Goal: Task Accomplishment & Management: Manage account settings

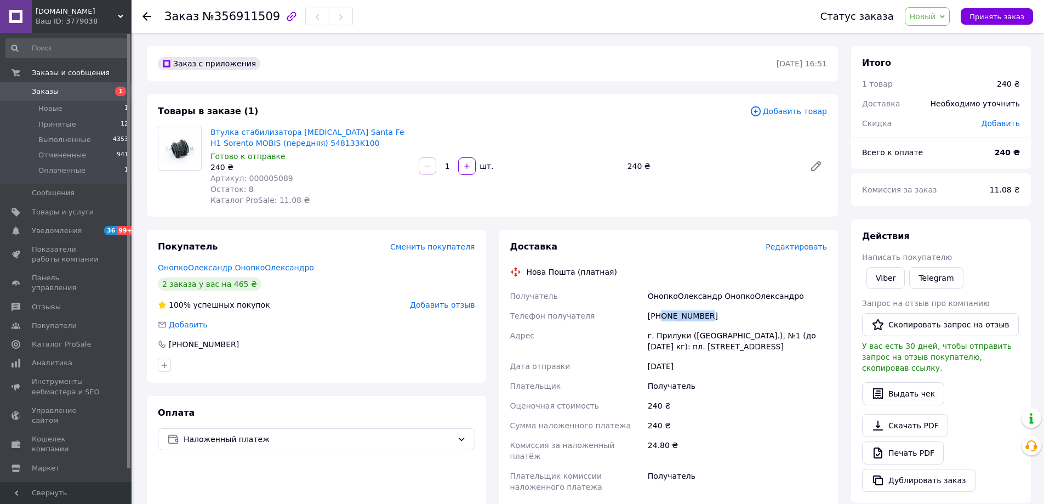
drag, startPoint x: 662, startPoint y: 314, endPoint x: 719, endPoint y: 313, distance: 56.4
click at [719, 313] on div "[PHONE_NUMBER]" at bounding box center [737, 316] width 184 height 20
drag, startPoint x: 642, startPoint y: 338, endPoint x: 738, endPoint y: 346, distance: 96.3
click at [739, 346] on div "Получатель ОнопкоОлександр ОнопкоОлександро Телефон получателя [PHONE_NUMBER] А…" at bounding box center [669, 391] width 322 height 210
copy div "Адрес г. Прилуки ([GEOGRAPHIC_DATA].), №1 (до [DATE] кг): пл. [STREET_ADDRESS]"
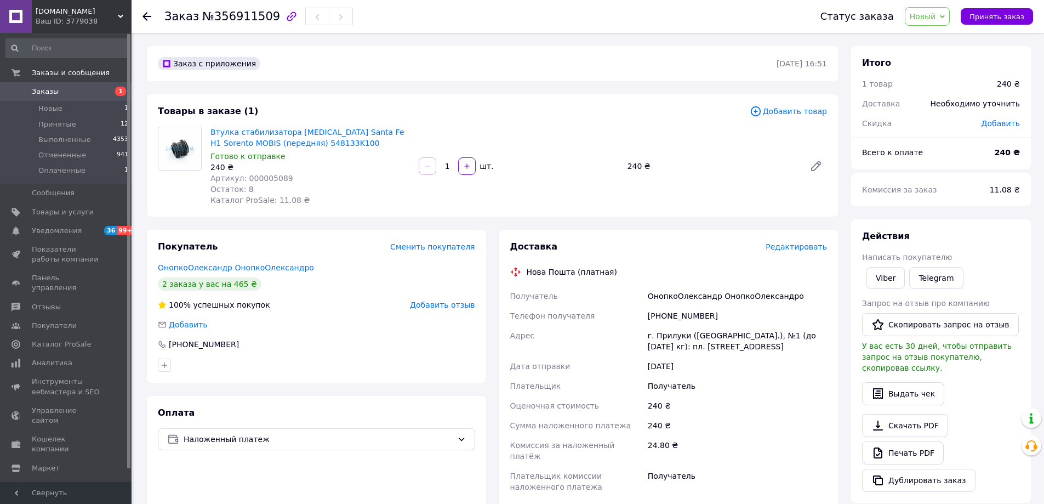
click at [397, 374] on div "Покупатель Сменить покупателя ОнопкоОлександр ОнопкоОлександро 2 заказа у вас н…" at bounding box center [316, 306] width 339 height 153
click at [929, 19] on span "Новый" at bounding box center [923, 16] width 26 height 9
click at [924, 39] on li "Принят" at bounding box center [934, 38] width 58 height 16
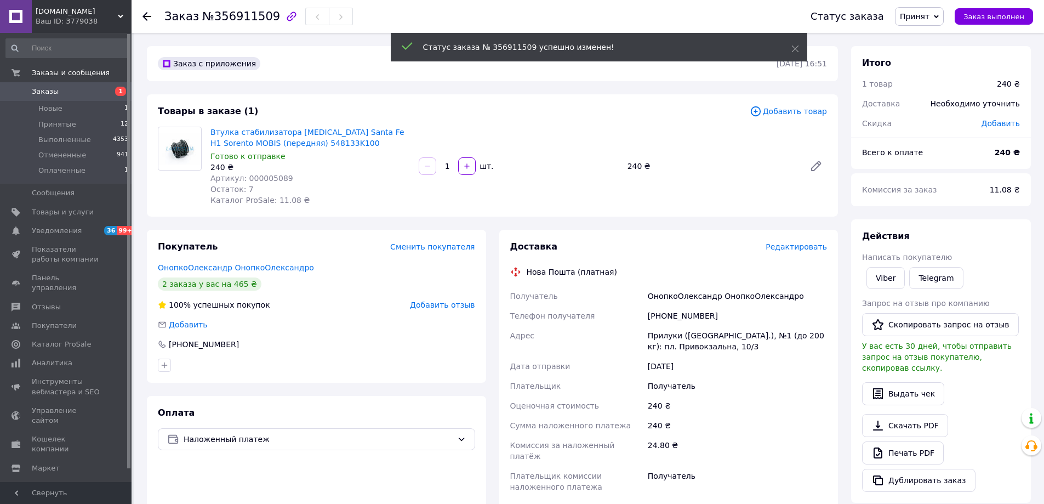
click at [736, 180] on div "Втулка стабилизатора Sonata Santa Fe H1 Sorento MOBIS (передняя) 548133K100 Гот…" at bounding box center [518, 165] width 625 height 83
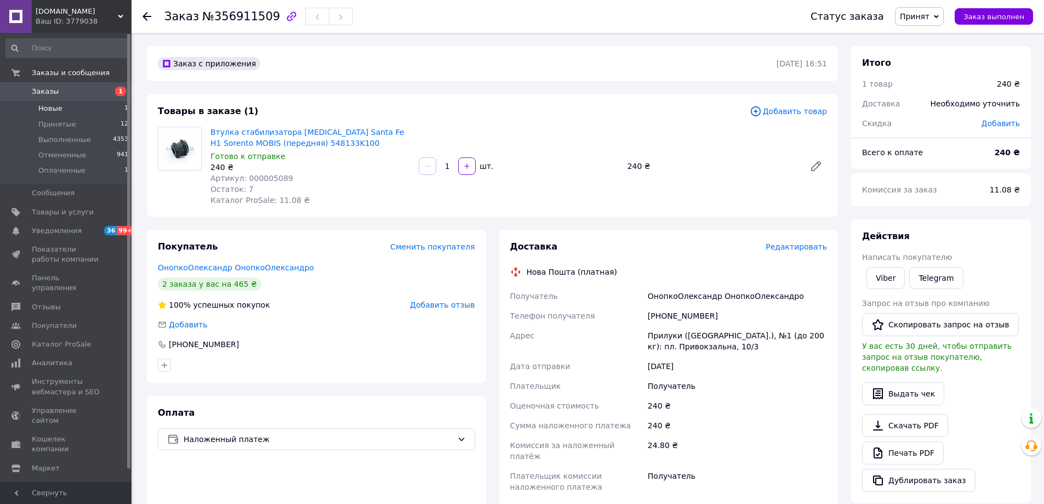
click at [64, 106] on li "Новые 1" at bounding box center [67, 108] width 135 height 15
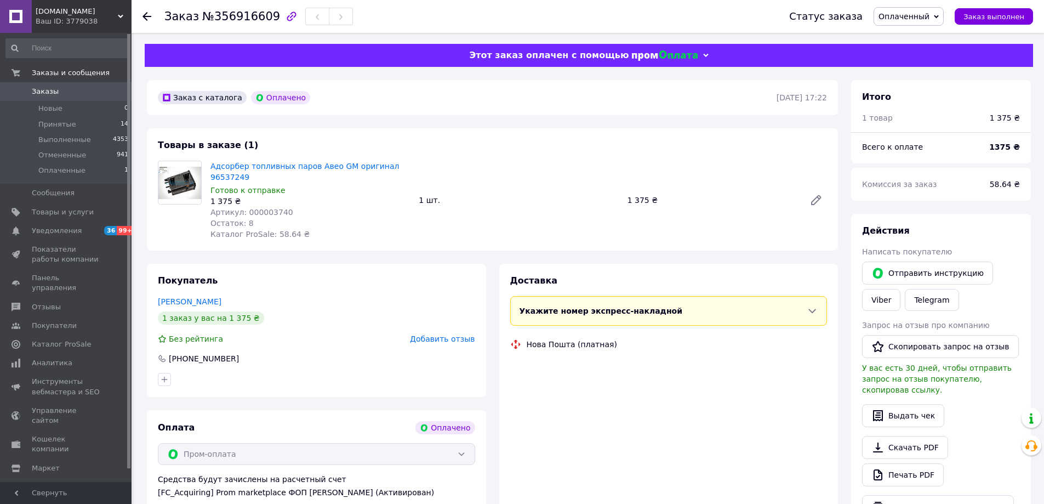
scroll to position [55, 0]
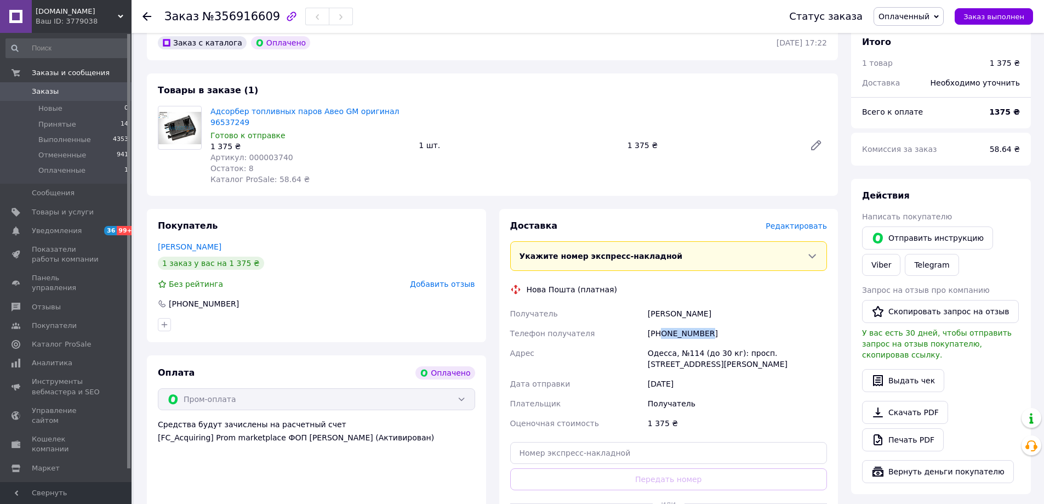
drag, startPoint x: 660, startPoint y: 333, endPoint x: 713, endPoint y: 333, distance: 52.6
click at [713, 333] on div "[PHONE_NUMBER]" at bounding box center [737, 333] width 184 height 20
click at [393, 221] on div "Покупатель [PERSON_NAME] 1 заказ у вас на 1 375 ₴ Без рейтинга Добавить отзыв […" at bounding box center [316, 275] width 339 height 133
drag, startPoint x: 661, startPoint y: 332, endPoint x: 746, endPoint y: 332, distance: 84.4
click at [746, 332] on div "[PHONE_NUMBER]" at bounding box center [737, 333] width 184 height 20
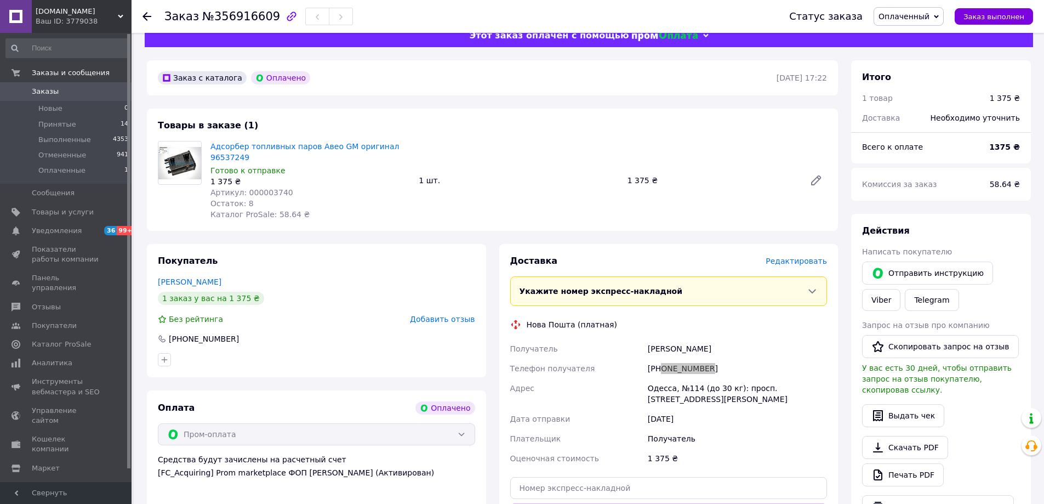
scroll to position [0, 0]
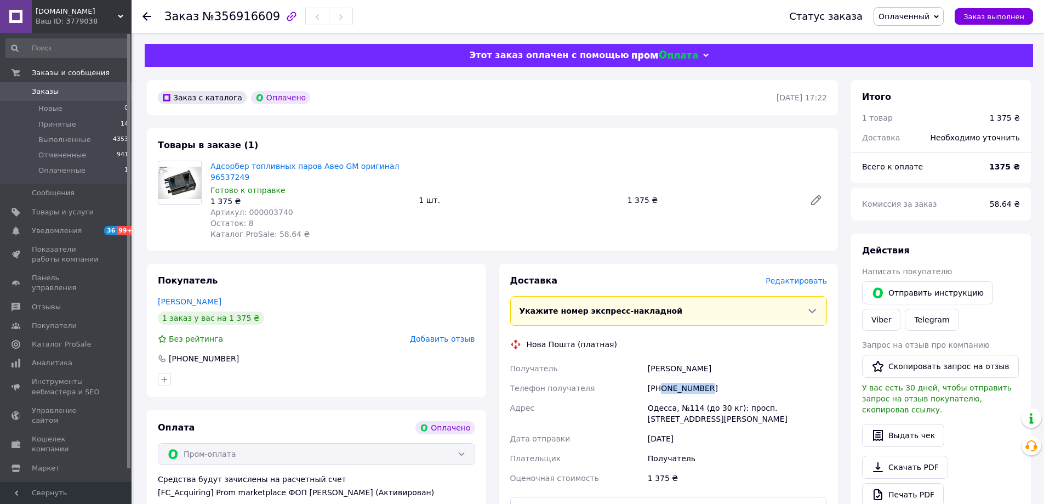
click at [924, 8] on span "Оплаченный" at bounding box center [908, 16] width 70 height 19
click at [907, 38] on li "Принят" at bounding box center [908, 38] width 69 height 16
click at [657, 407] on div "Одеса, №114 (до 30 кг): просп. [STREET_ADDRESS][PERSON_NAME]" at bounding box center [737, 413] width 184 height 31
copy div "[GEOGRAPHIC_DATA]"
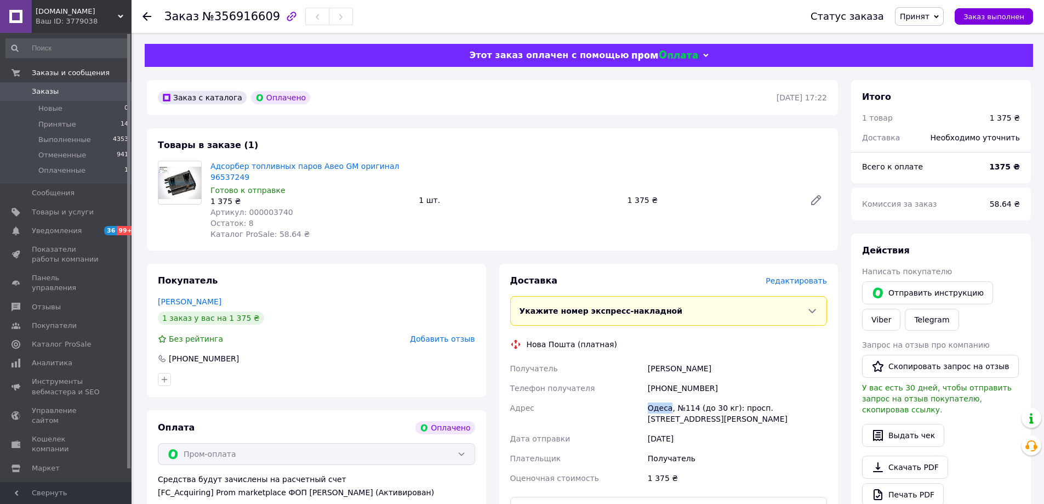
scroll to position [55, 0]
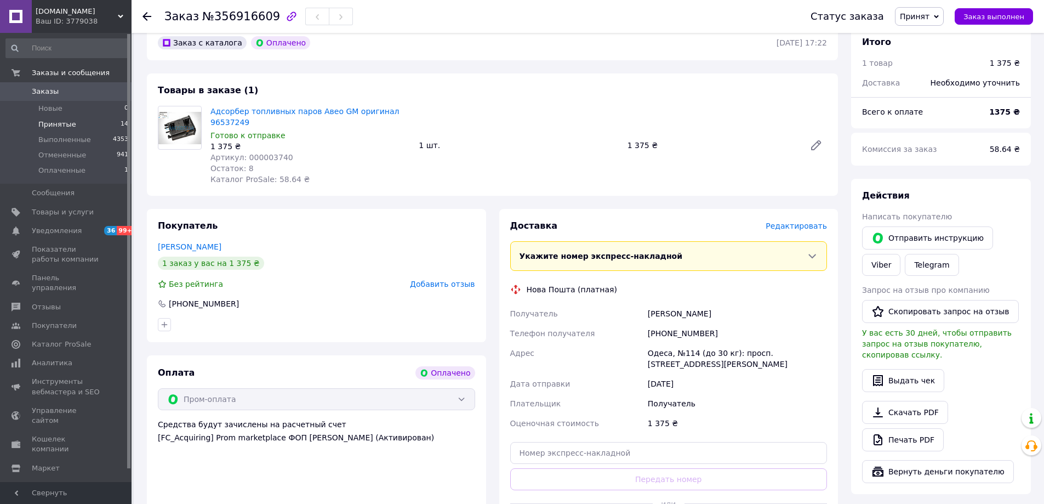
click at [59, 122] on span "Принятые" at bounding box center [57, 124] width 38 height 10
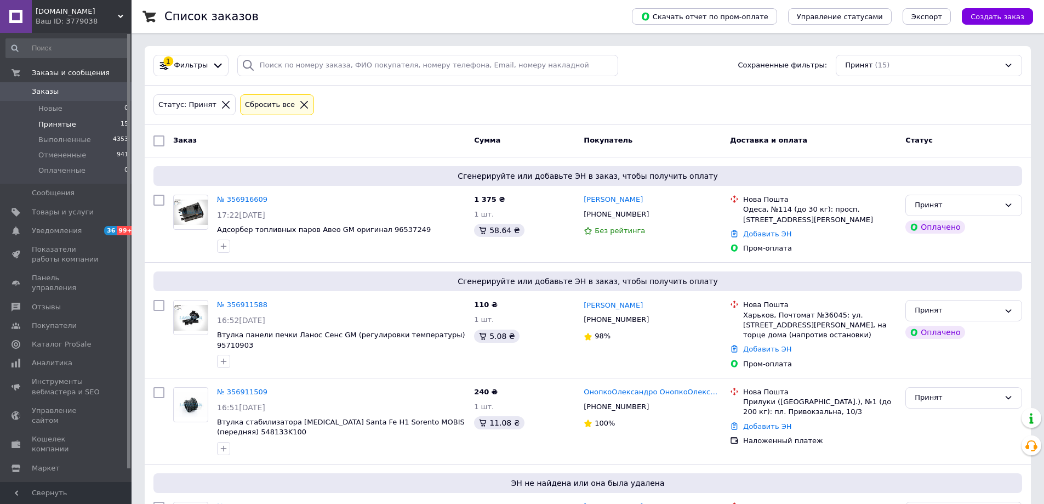
click at [58, 117] on li "Принятые 15" at bounding box center [67, 124] width 135 height 15
click at [56, 110] on span "Новые" at bounding box center [50, 109] width 24 height 10
click at [53, 111] on span "Новые" at bounding box center [50, 109] width 24 height 10
